Goal: Transaction & Acquisition: Purchase product/service

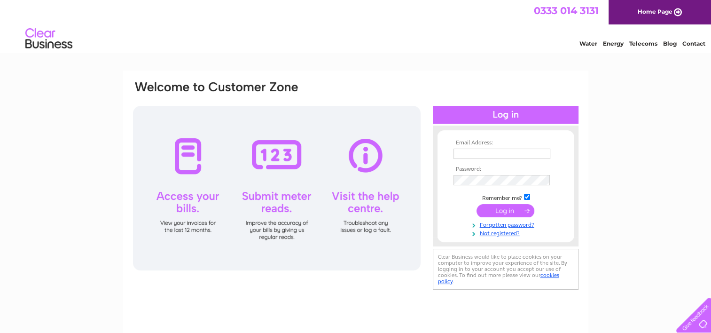
type input "georgegrace1954@hotmail.co.uk"
click at [511, 213] on input "submit" at bounding box center [506, 210] width 58 height 13
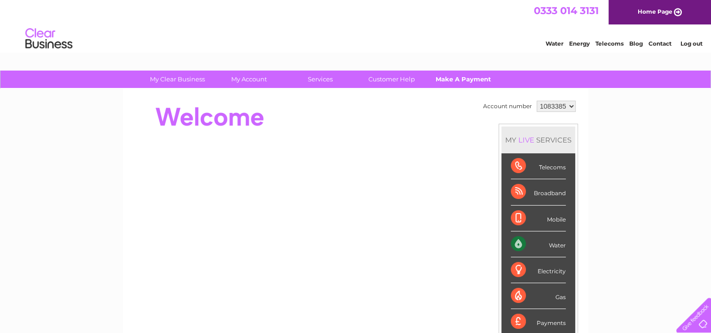
click at [469, 79] on link "Make A Payment" at bounding box center [463, 79] width 78 height 17
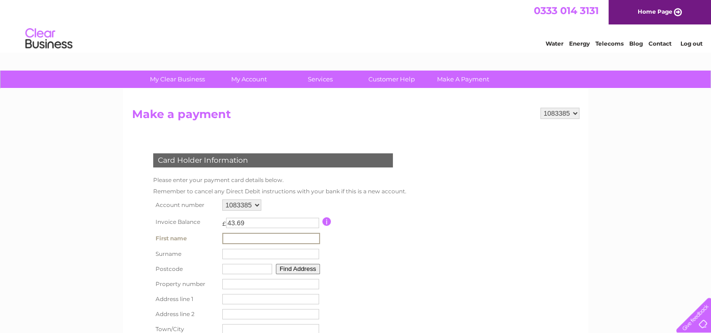
click at [224, 237] on input "text" at bounding box center [271, 238] width 98 height 11
type input "Elizabeth"
type input "Grace"
type input "G83 0NF"
type input "2/2 STEVENSONS BUILDING SUSANNAH STREET"
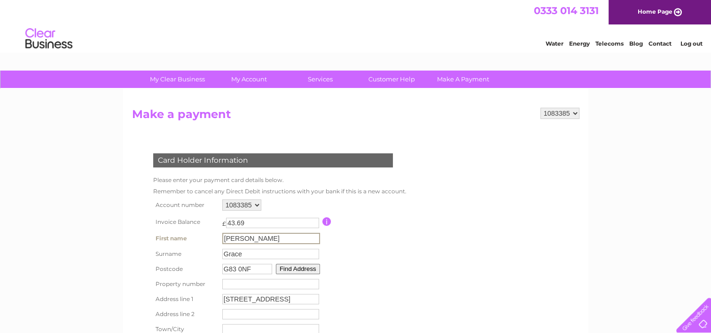
type input "ALEXANDRIA"
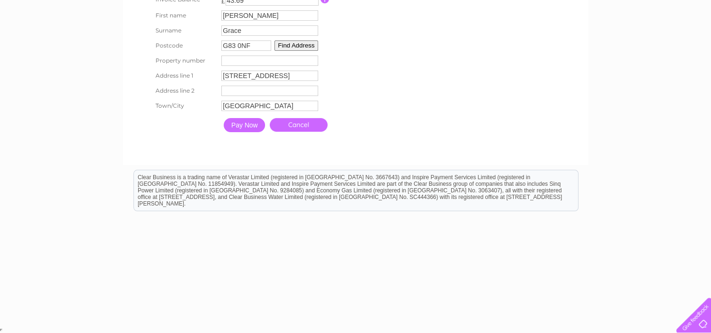
scroll to position [223, 0]
click at [244, 128] on input "Pay Now" at bounding box center [244, 125] width 41 height 14
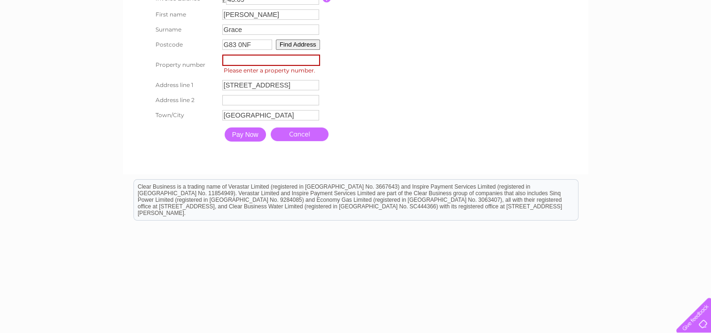
click at [231, 60] on input "number" at bounding box center [271, 60] width 98 height 11
type input "2"
click at [254, 132] on input "Pay Now" at bounding box center [244, 133] width 41 height 14
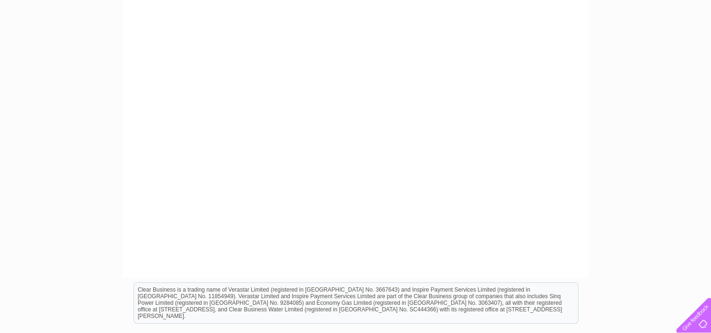
scroll to position [0, 0]
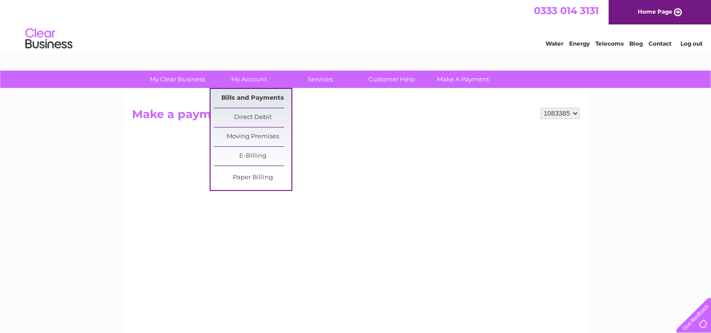
click at [257, 98] on link "Bills and Payments" at bounding box center [253, 98] width 78 height 19
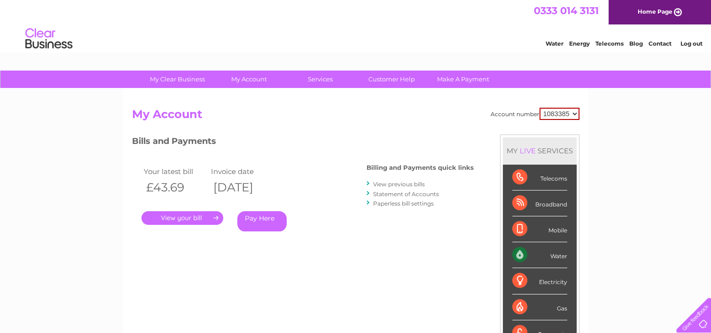
click at [256, 219] on link "Pay Here" at bounding box center [261, 221] width 49 height 20
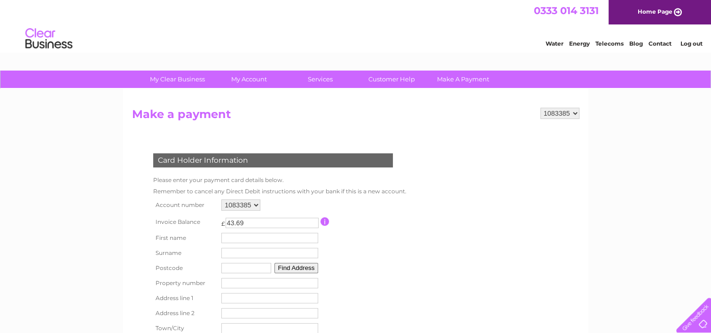
click at [310, 268] on button "Find Address" at bounding box center [297, 268] width 44 height 10
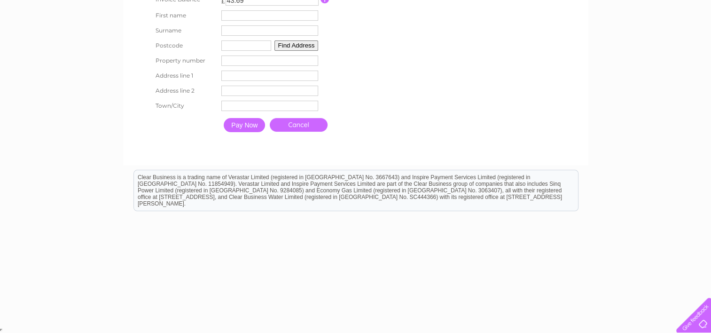
click at [290, 43] on button "Find Address" at bounding box center [297, 45] width 44 height 10
